Goal: Obtain resource: Download file/media

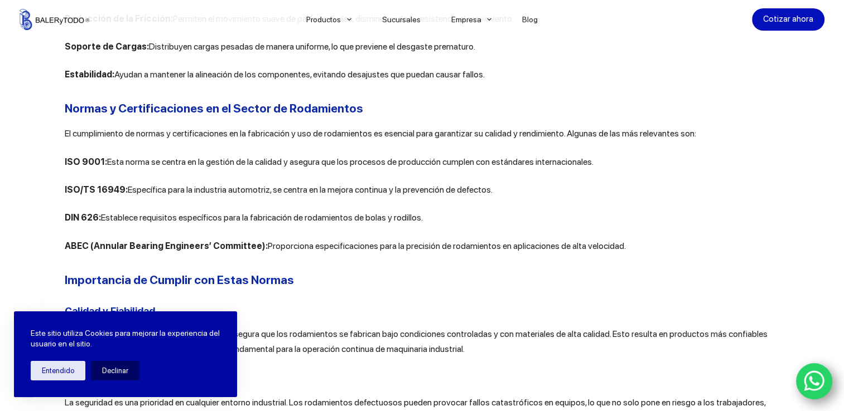
scroll to position [571, 0]
click at [415, 217] on p "DIN 626: Establece requisitos específicos para la fabricación de rodamientos de…" at bounding box center [422, 217] width 715 height 14
drag, startPoint x: 415, startPoint y: 217, endPoint x: 415, endPoint y: 209, distance: 8.9
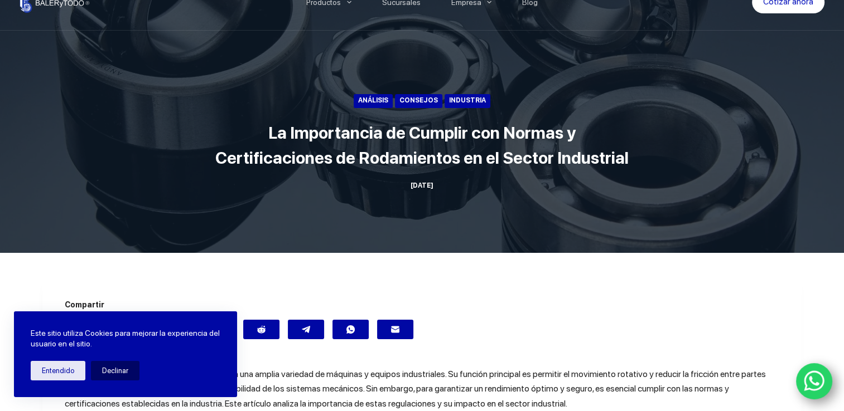
scroll to position [0, 0]
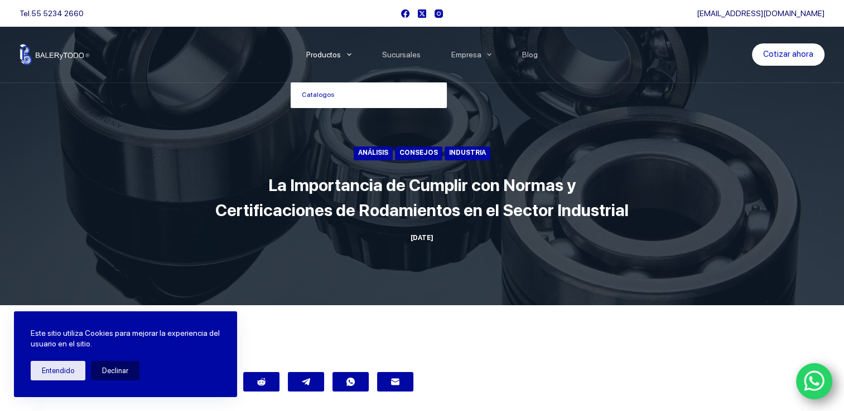
click at [350, 56] on span "Menu Principal" at bounding box center [348, 54] width 13 height 13
click at [329, 95] on link "Catalogos" at bounding box center [368, 96] width 156 height 26
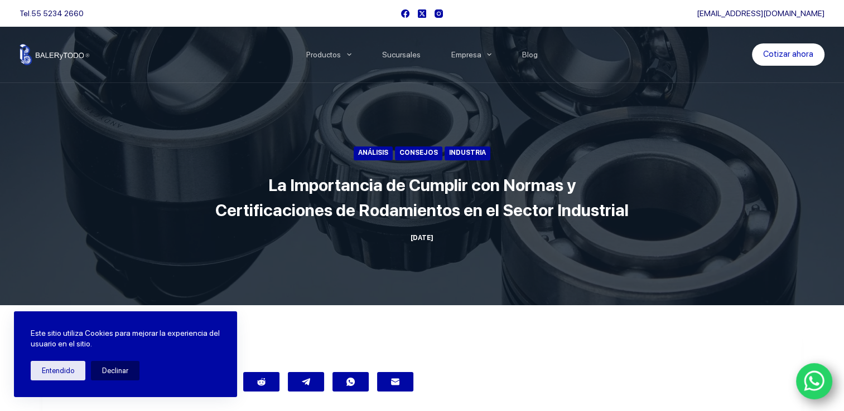
drag, startPoint x: 182, startPoint y: 248, endPoint x: 216, endPoint y: 130, distance: 123.0
click at [216, 130] on div "Análisis Consejos Industria La Importancia de Cumplir con Normas y Certificacio…" at bounding box center [422, 153] width 844 height 306
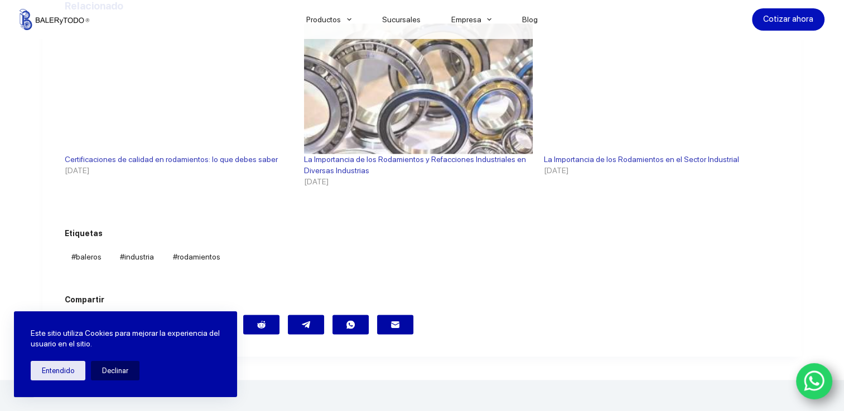
scroll to position [1476, 0]
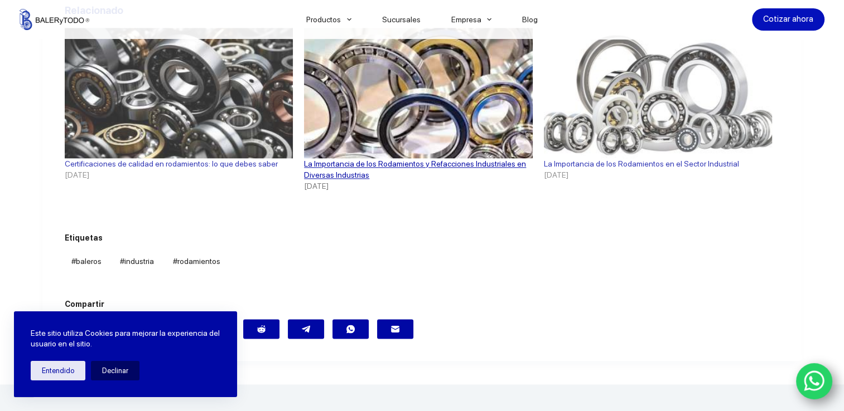
click at [337, 165] on link "La Importancia de los Rodamientos y Refacciones Industriales en Diversas Indust…" at bounding box center [415, 169] width 222 height 20
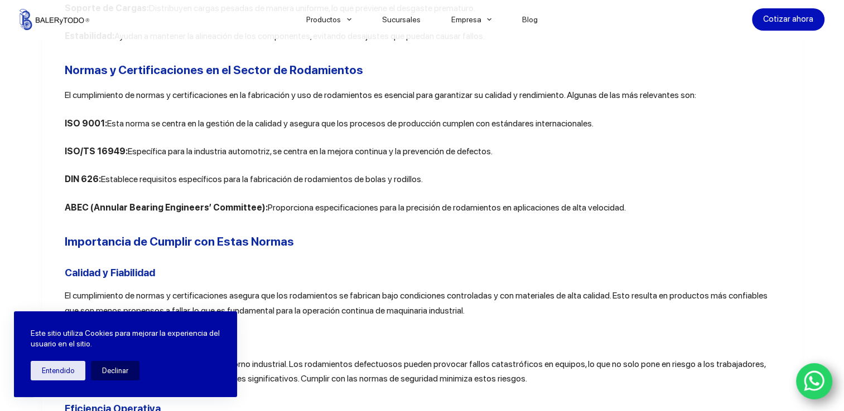
scroll to position [606, 0]
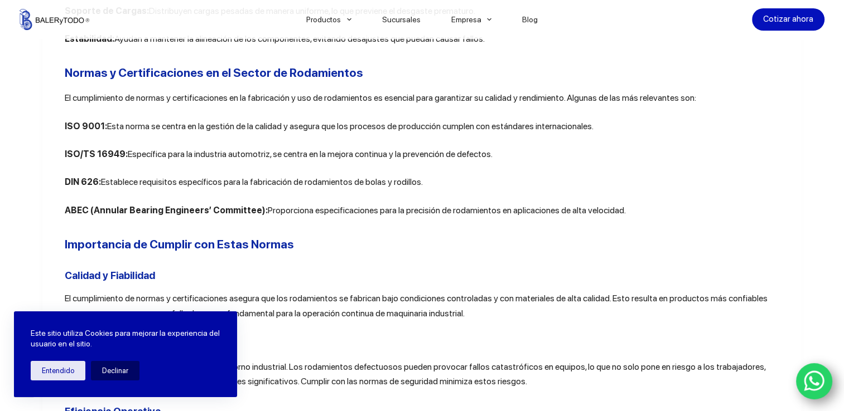
drag, startPoint x: 415, startPoint y: 183, endPoint x: 18, endPoint y: 176, distance: 397.0
copy p "DIN 626: Establece requisitos específicos para la fabricación de rodamientos de…"
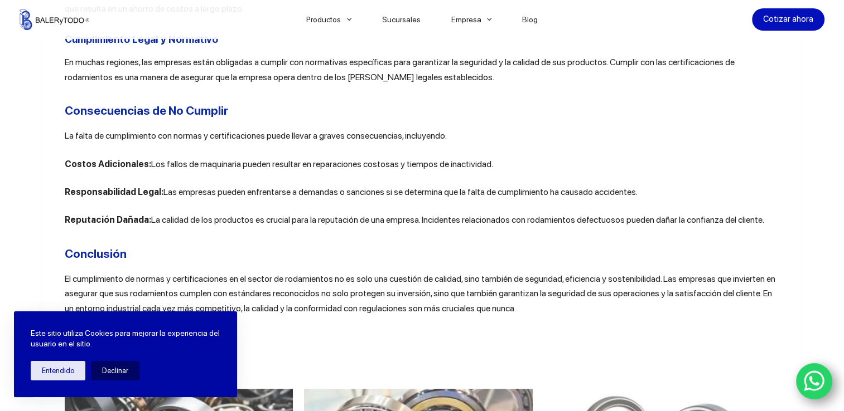
scroll to position [1117, 0]
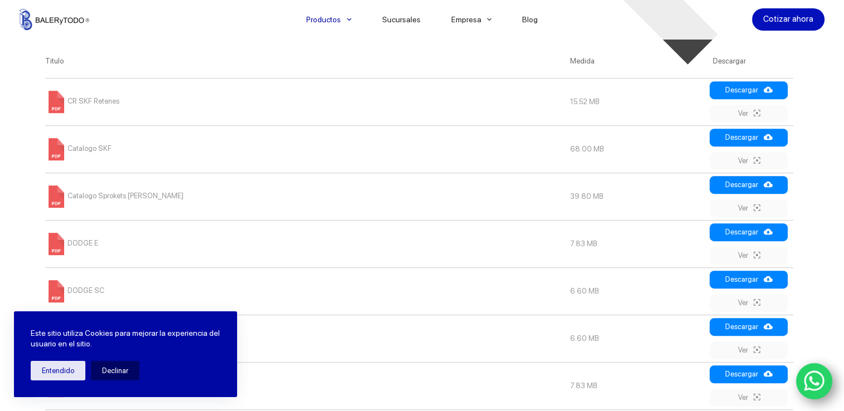
scroll to position [551, 0]
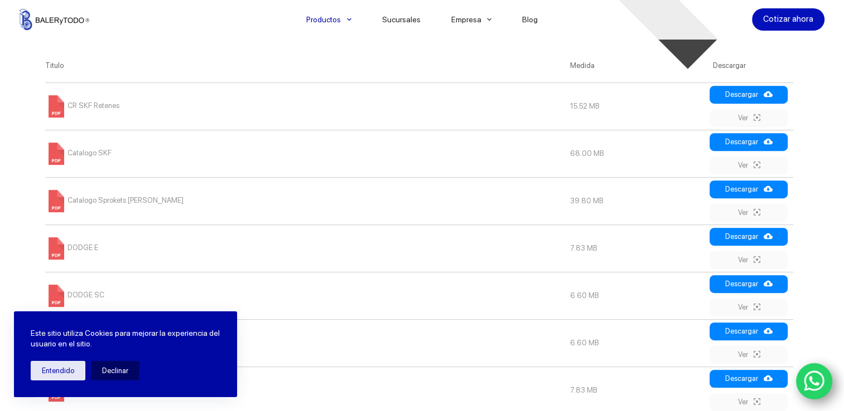
click at [88, 112] on td "CR SKF Retenes" at bounding box center [302, 106] width 525 height 47
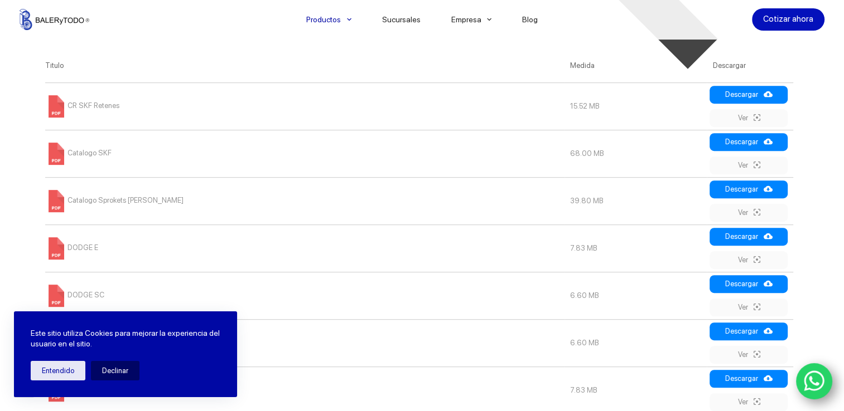
drag, startPoint x: 749, startPoint y: 119, endPoint x: 754, endPoint y: 99, distance: 20.0
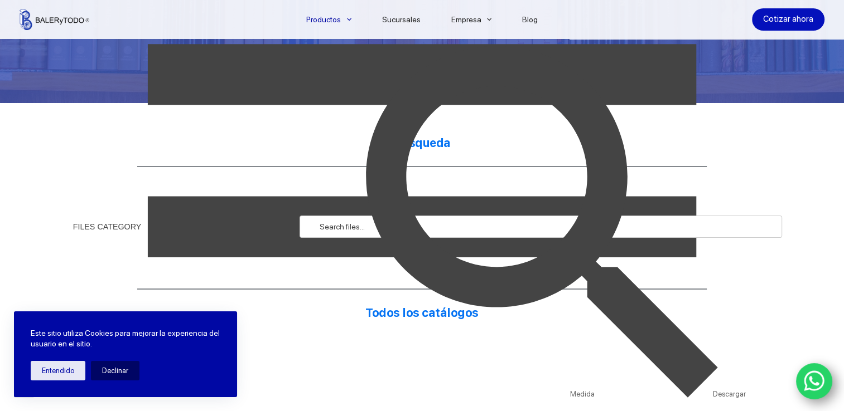
scroll to position [229, 0]
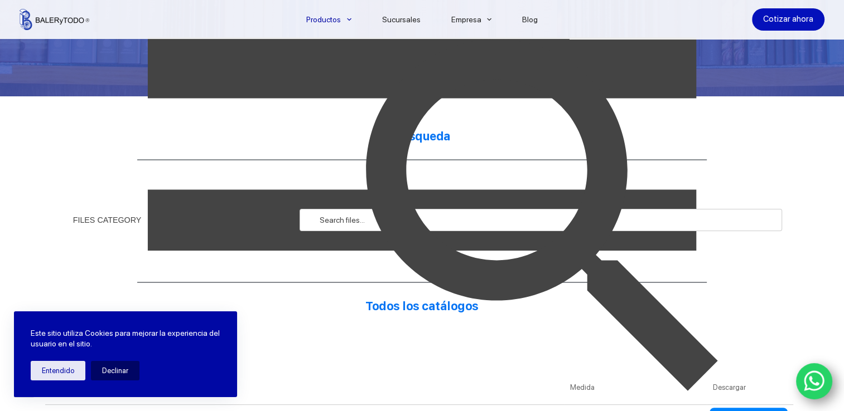
click at [350, 222] on img at bounding box center [547, 220] width 483 height 483
click at [428, 133] on img at bounding box center [547, 220] width 483 height 483
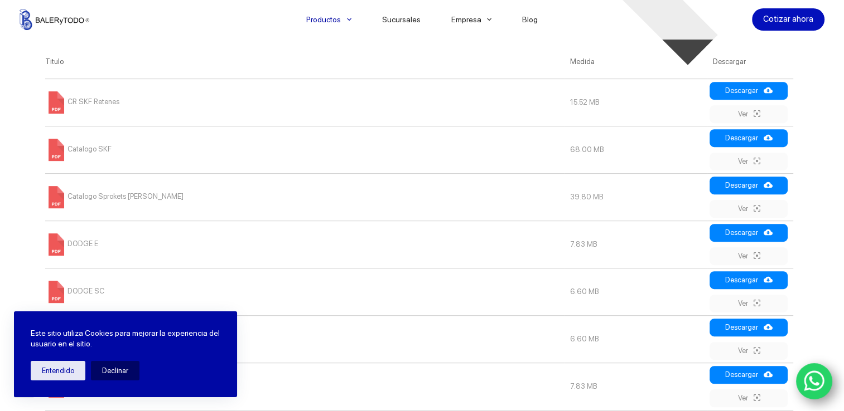
scroll to position [0, 11]
drag, startPoint x: 759, startPoint y: 94, endPoint x: 37, endPoint y: 302, distance: 751.0
click at [37, 302] on div "Búsqueda FILES CATEGORY [GEOGRAPHIC_DATA] Todos los catálogos Medida Descargar …" at bounding box center [422, 201] width 844 height 862
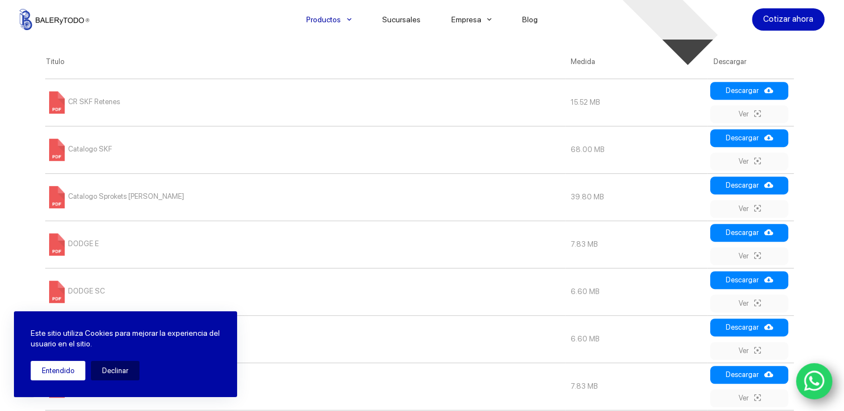
click at [64, 375] on button "Entendido" at bounding box center [58, 371] width 55 height 20
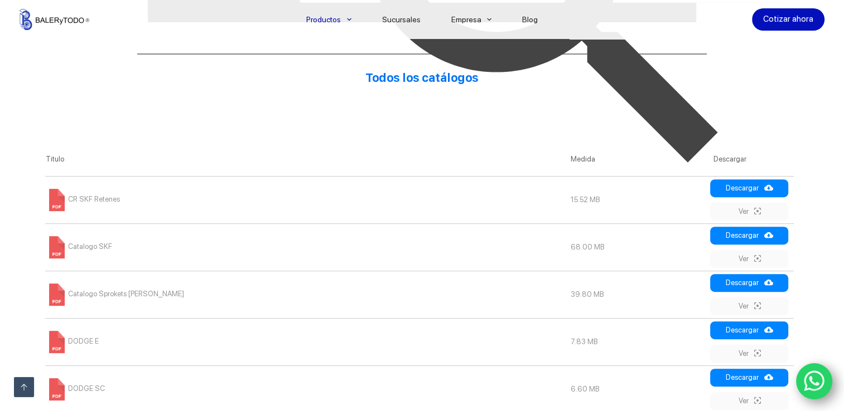
scroll to position [456, 0]
